Goal: Task Accomplishment & Management: Manage account settings

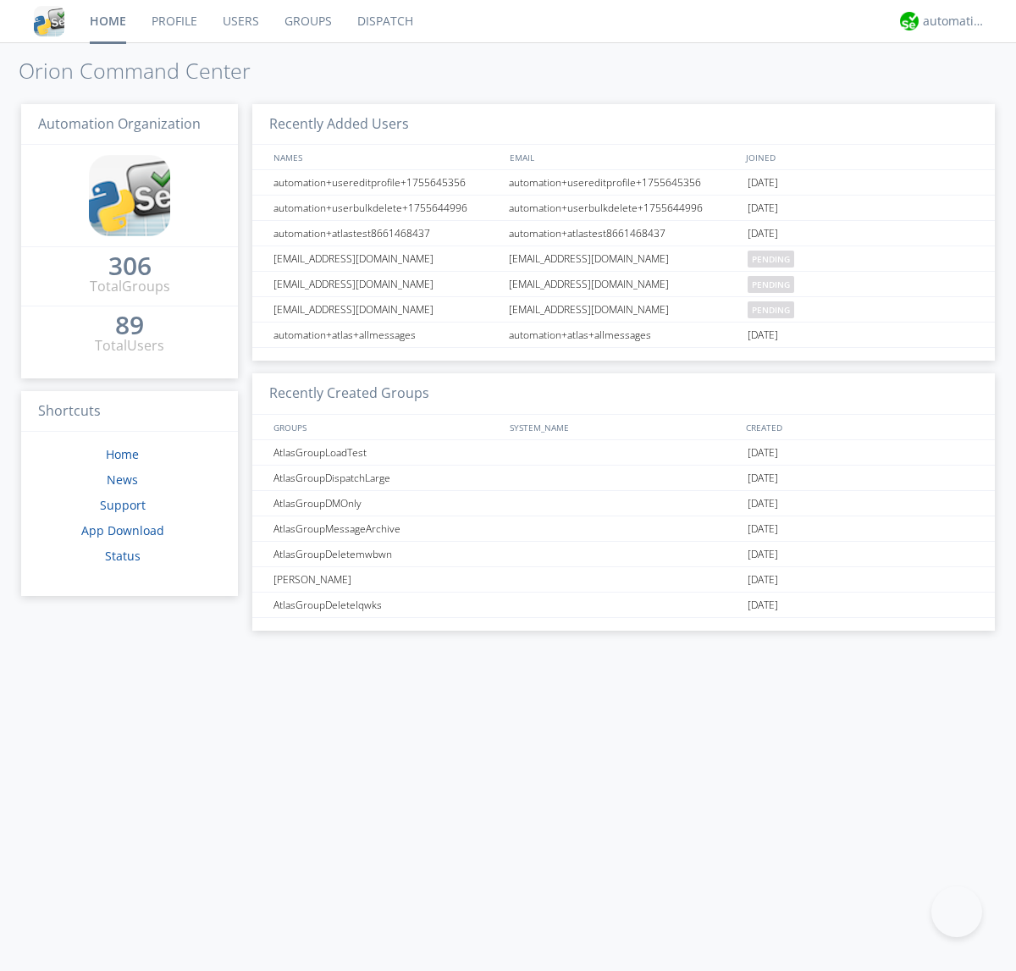
click at [306, 21] on link "Groups" at bounding box center [308, 21] width 73 height 42
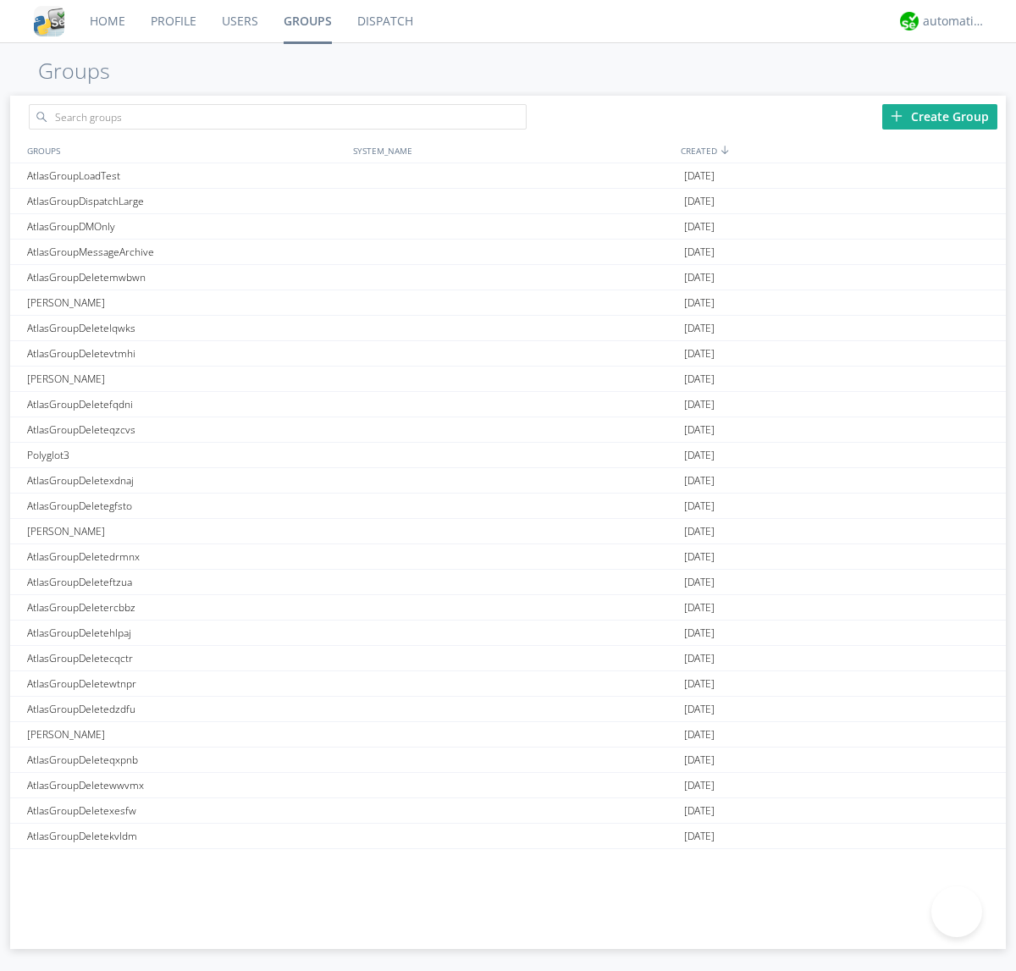
click at [939, 116] on div "Create Group" at bounding box center [939, 116] width 115 height 25
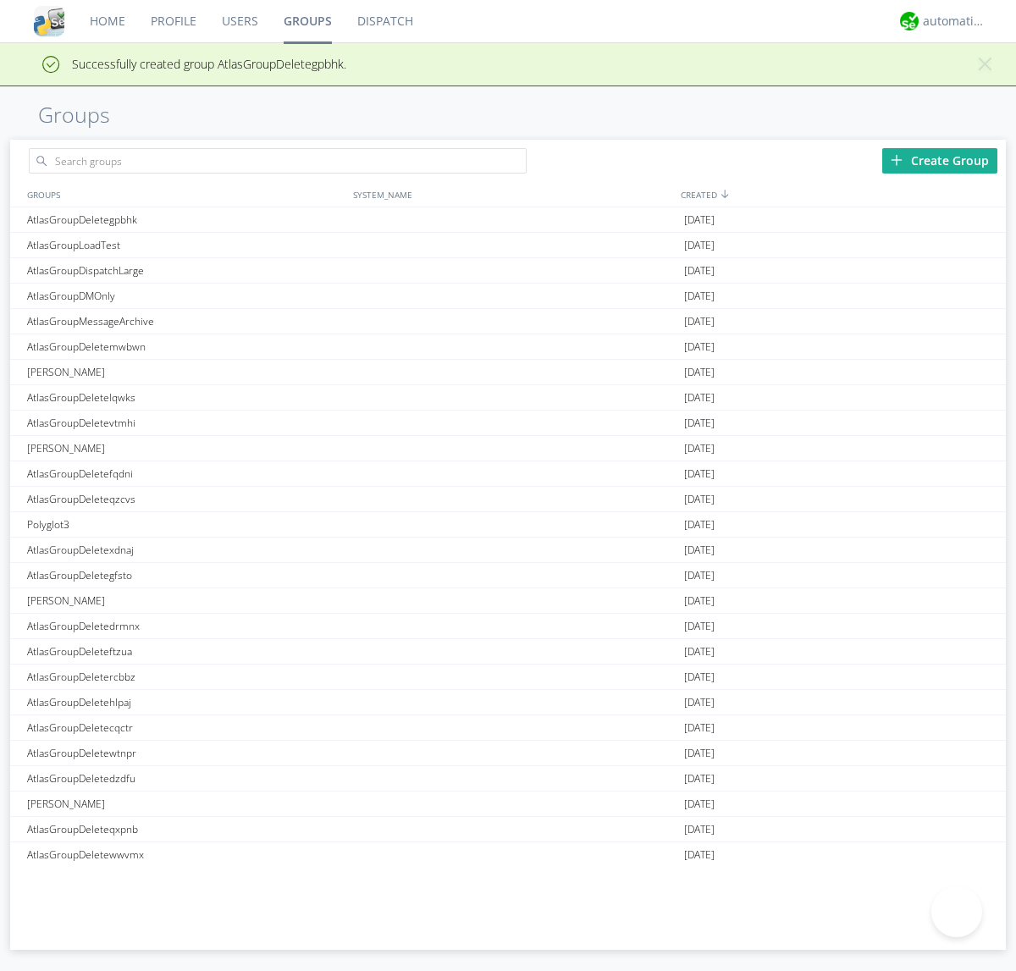
click at [306, 21] on link "Groups" at bounding box center [308, 21] width 74 height 42
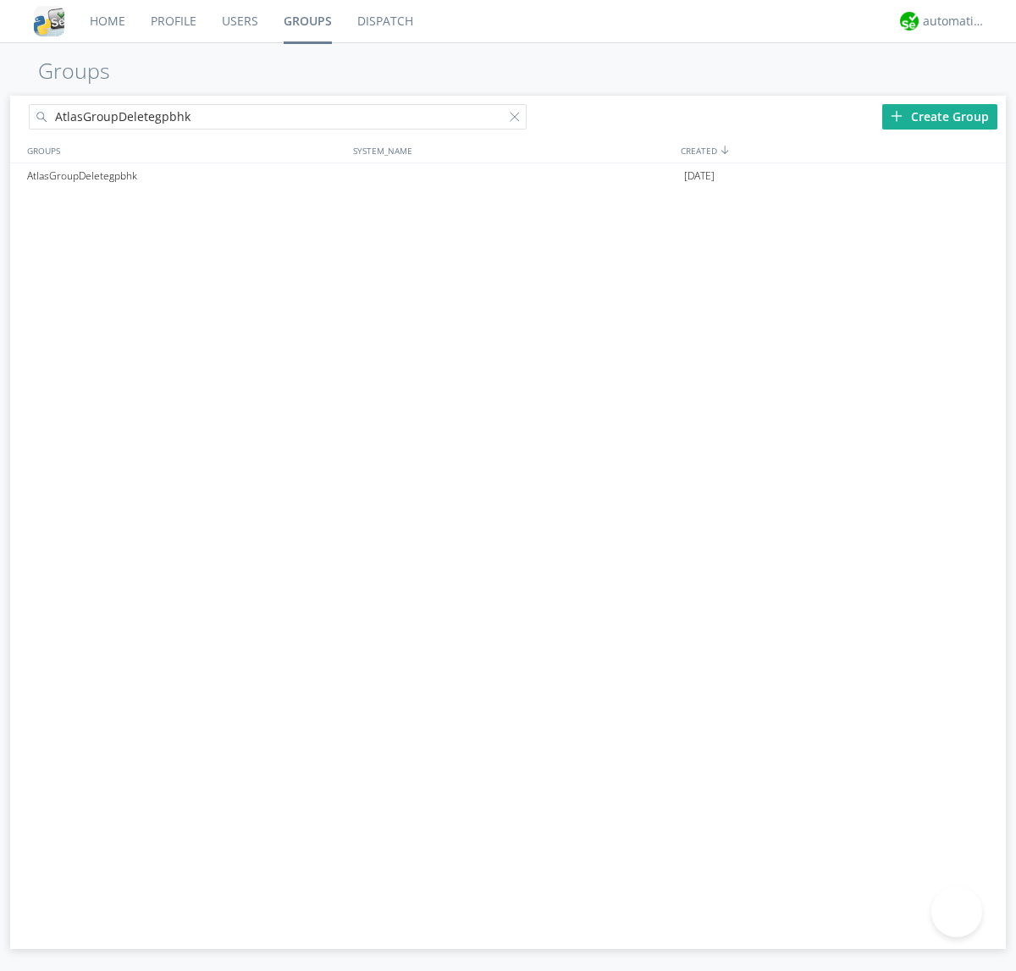
type input "AtlasGroupDeletegpbhk"
click at [518, 119] on div at bounding box center [518, 120] width 17 height 17
type input "AtlasGroupDeletegpbhk"
click at [983, 176] on div at bounding box center [984, 176] width 17 height 14
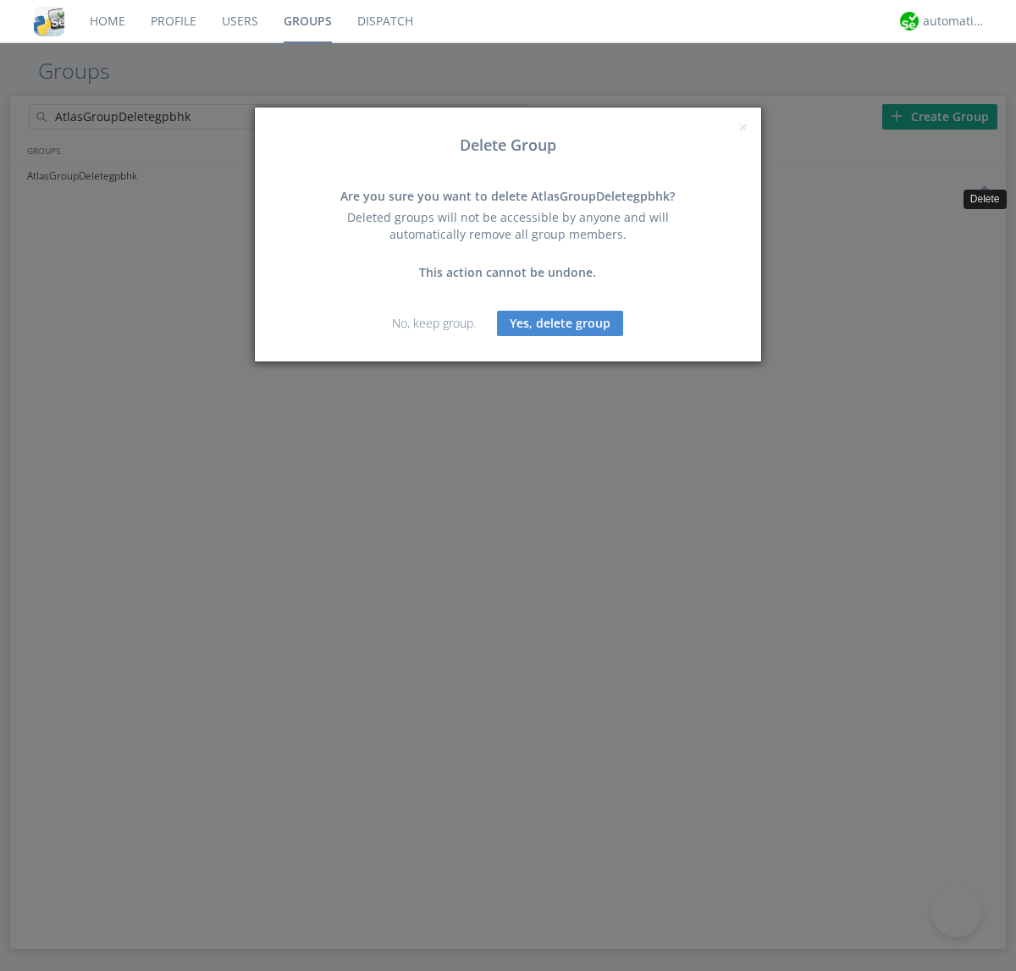
click at [560, 322] on button "Yes, delete group" at bounding box center [560, 323] width 126 height 25
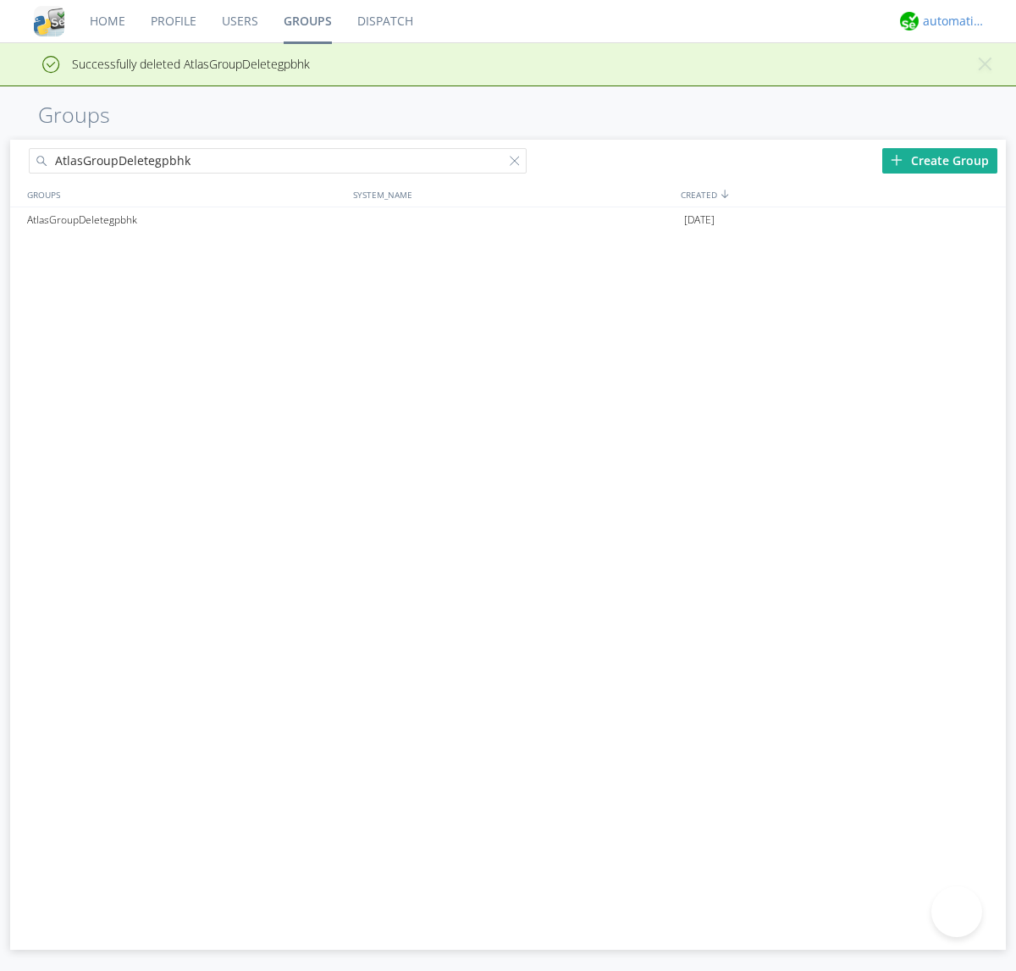
click at [950, 21] on div "automation+atlas" at bounding box center [954, 21] width 63 height 17
